Goal: Task Accomplishment & Management: Complete application form

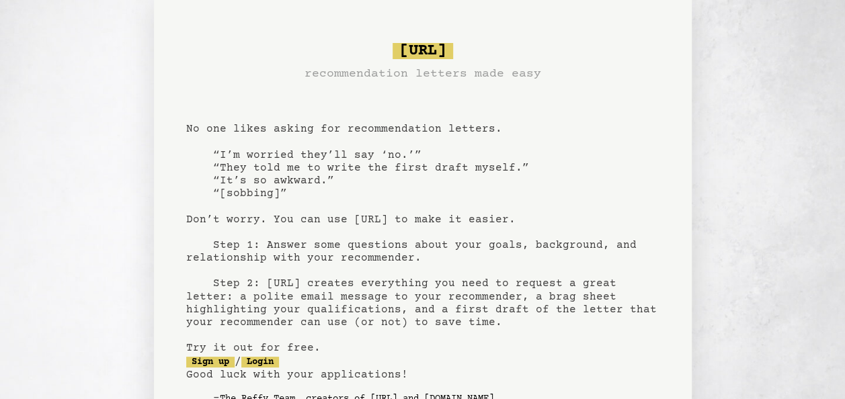
scroll to position [148, 0]
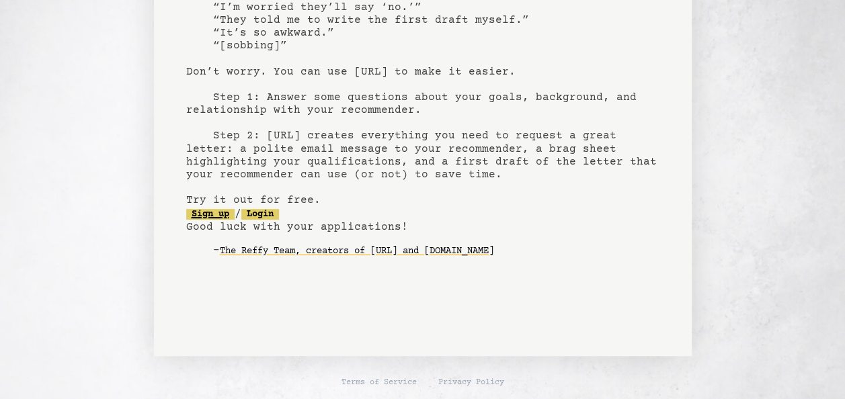
click at [222, 214] on link "Sign up" at bounding box center [210, 214] width 48 height 11
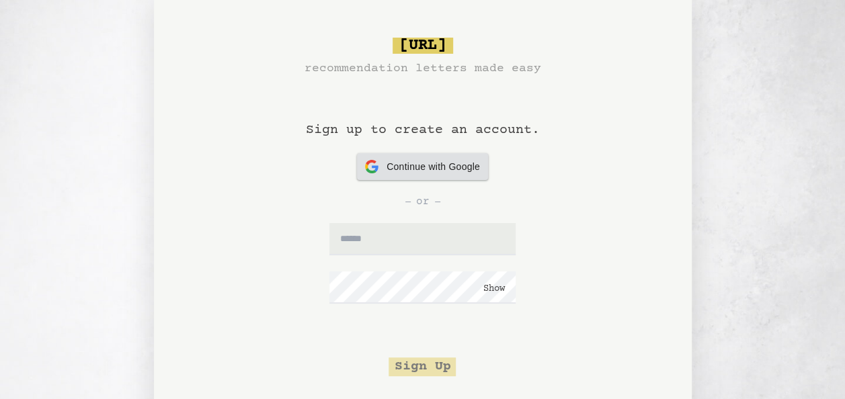
click at [423, 173] on span "Continue with Google" at bounding box center [432, 167] width 93 height 14
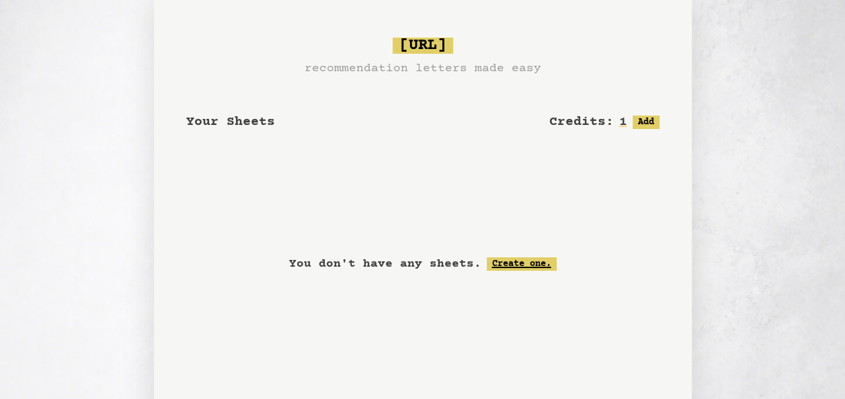
click at [523, 260] on link "Create one." at bounding box center [521, 263] width 70 height 13
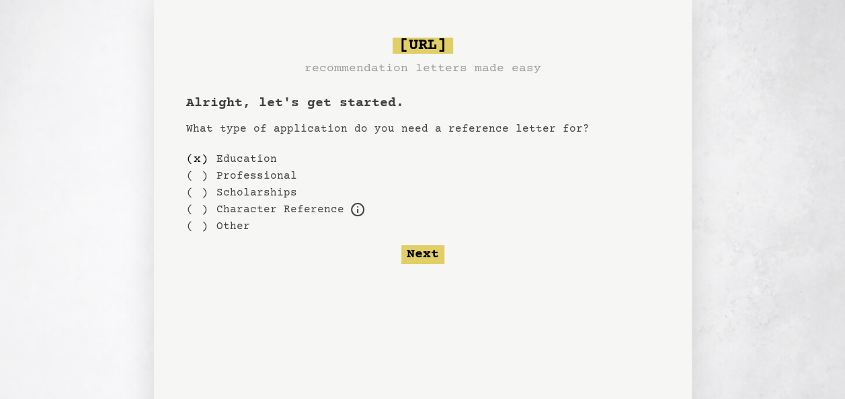
click at [266, 192] on label "Scholarships" at bounding box center [256, 193] width 81 height 16
click at [200, 195] on div "( )" at bounding box center [197, 192] width 22 height 17
click at [200, 195] on div "( x )" at bounding box center [197, 192] width 22 height 17
click at [199, 153] on div "( )" at bounding box center [197, 159] width 22 height 17
click at [433, 251] on button "Next" at bounding box center [422, 254] width 43 height 19
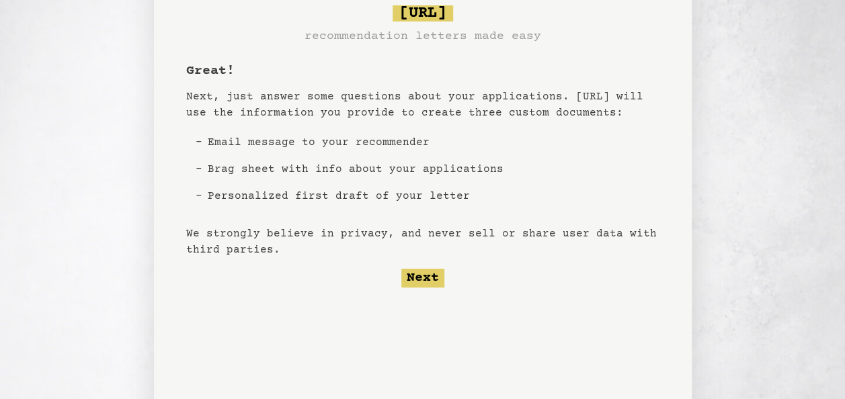
scroll to position [33, 0]
click at [422, 274] on button "Next" at bounding box center [422, 277] width 43 height 19
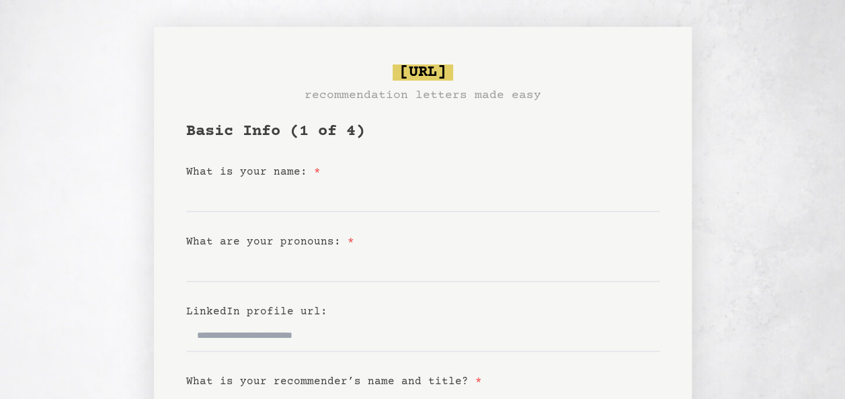
scroll to position [24, 0]
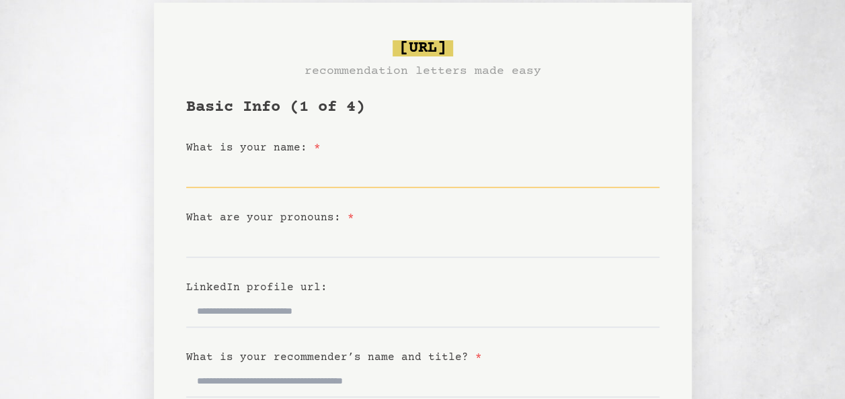
click at [302, 186] on input "What is your name: *" at bounding box center [422, 172] width 473 height 32
type input "**********"
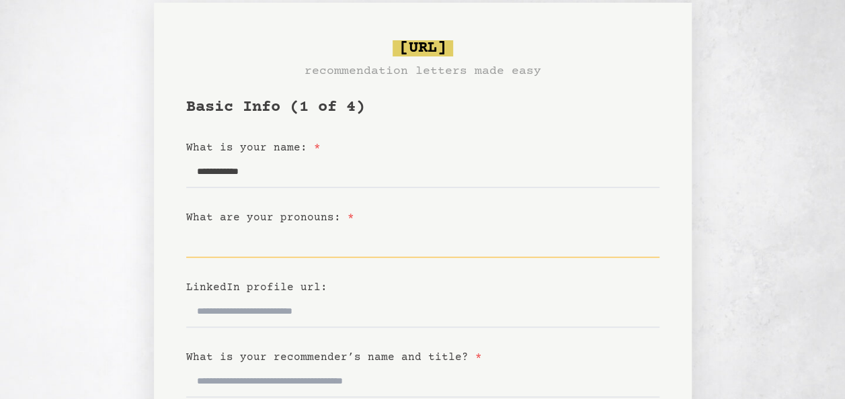
click at [308, 257] on input "What are your pronouns: *" at bounding box center [422, 242] width 473 height 32
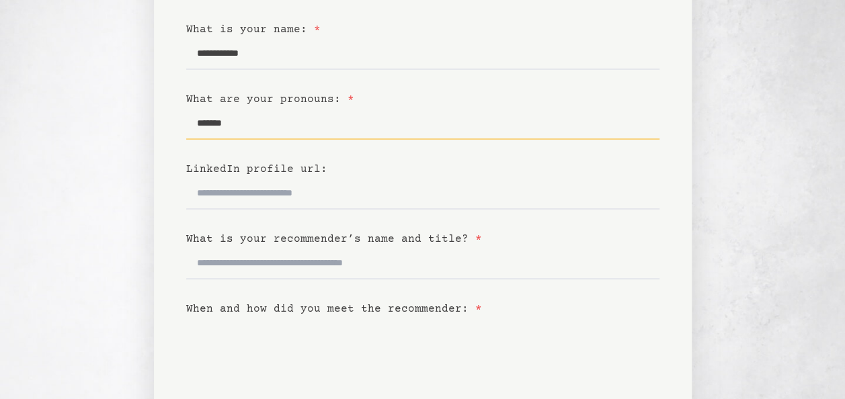
scroll to position [153, 0]
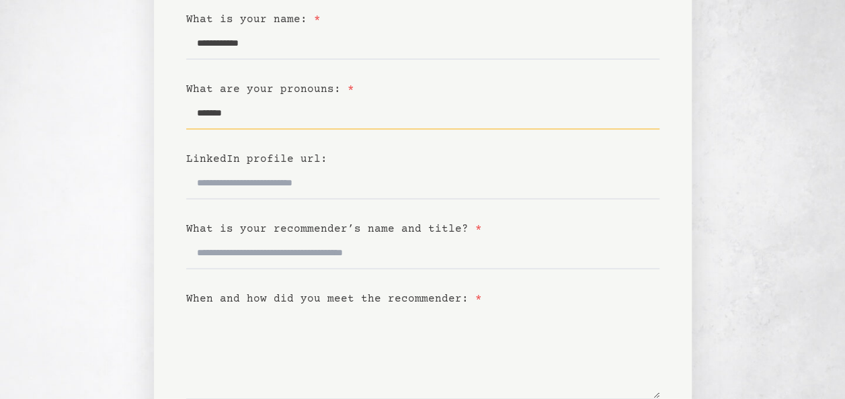
type input "*******"
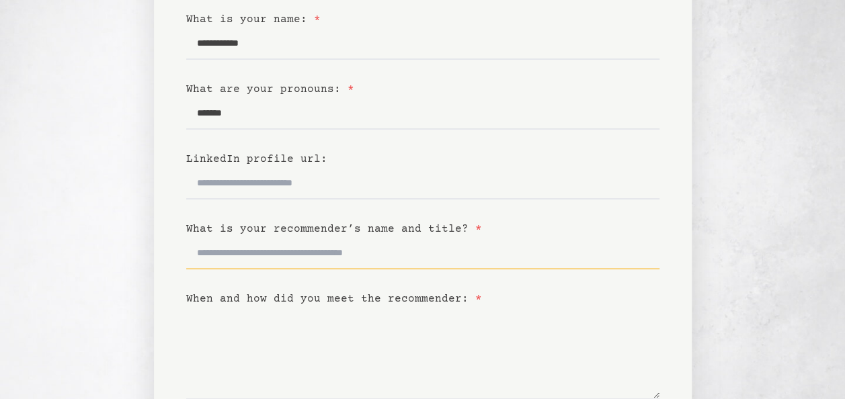
click at [308, 257] on input "What is your recommender’s name and title? *" at bounding box center [422, 253] width 473 height 32
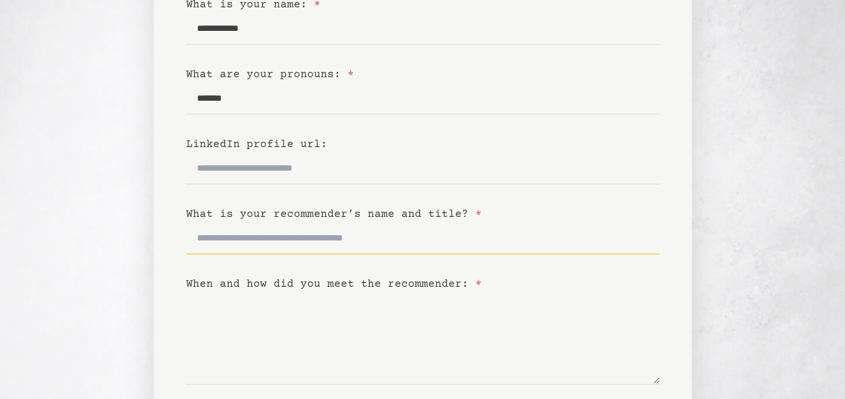
scroll to position [168, 0]
